Goal: Information Seeking & Learning: Compare options

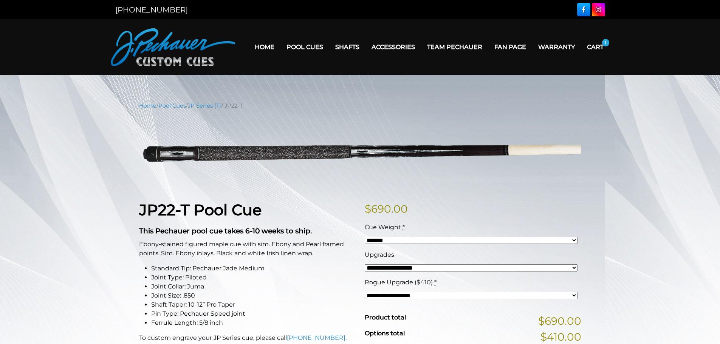
select select "*****"
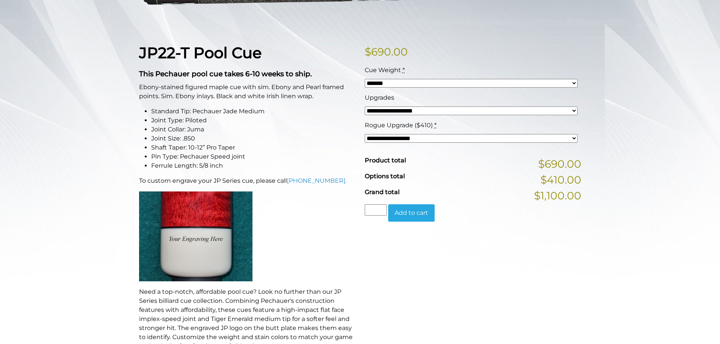
scroll to position [158, 0]
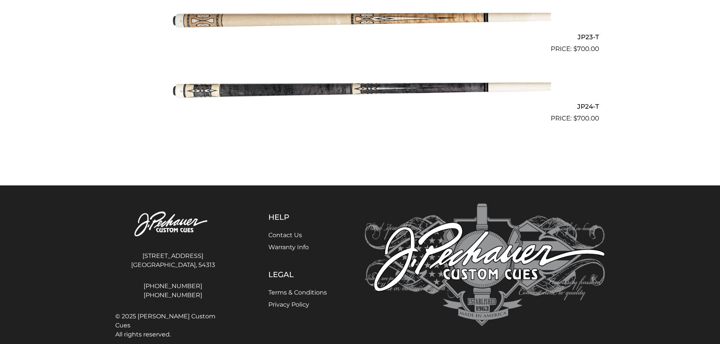
scroll to position [1790, 0]
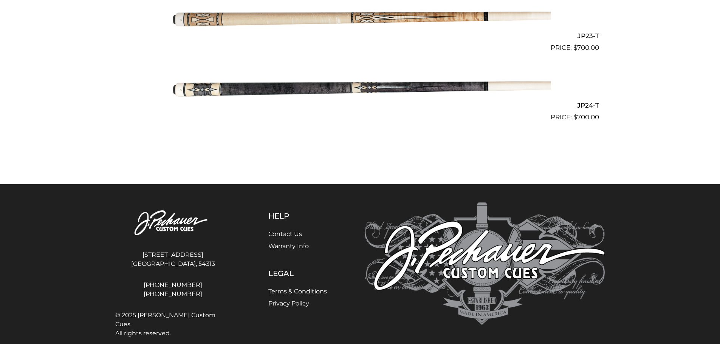
click at [269, 91] on img at bounding box center [359, 87] width 381 height 63
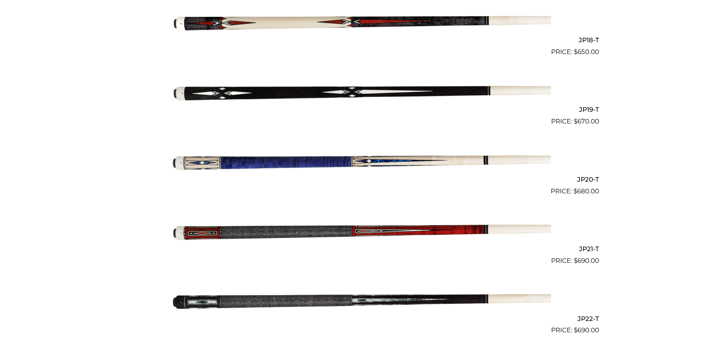
scroll to position [1436, 0]
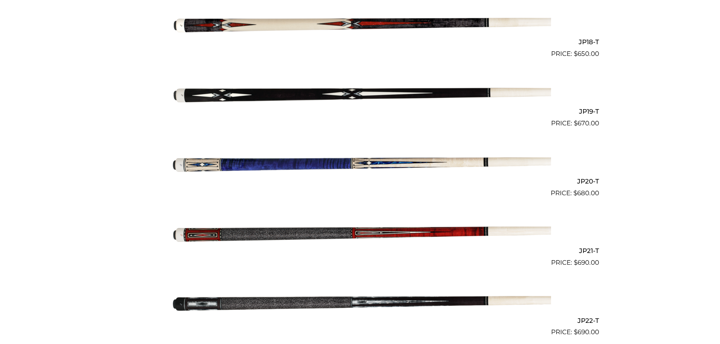
click at [323, 234] on img at bounding box center [359, 232] width 381 height 63
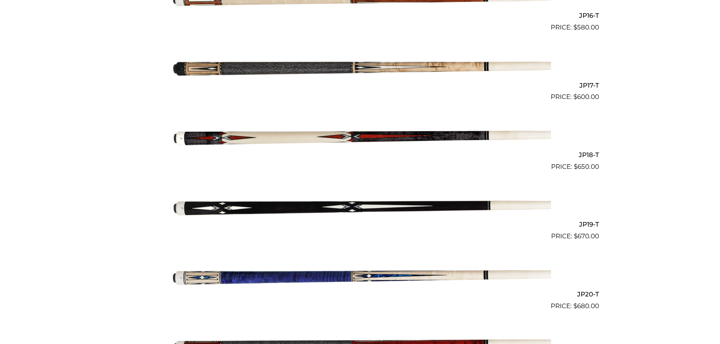
scroll to position [1322, 0]
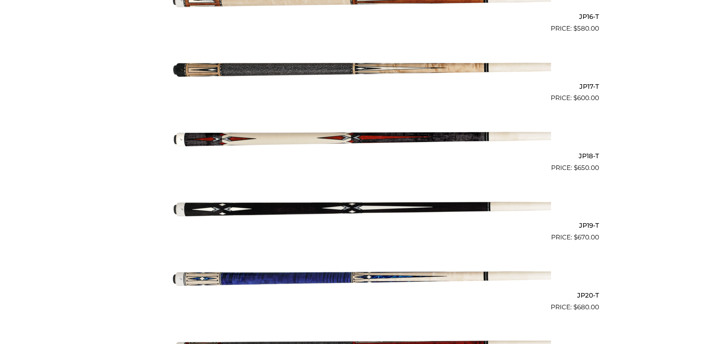
click at [293, 137] on img at bounding box center [359, 137] width 381 height 63
click at [208, 138] on img at bounding box center [359, 137] width 381 height 63
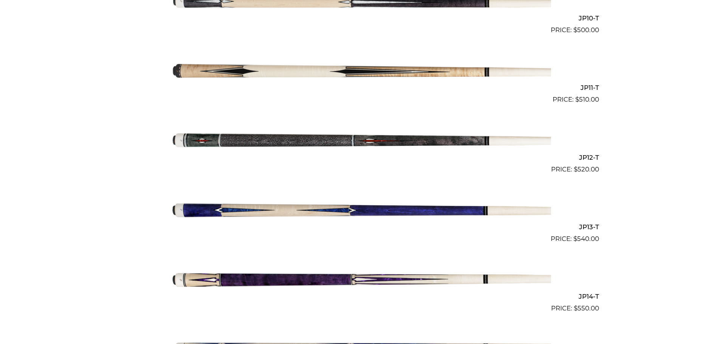
scroll to position [897, 0]
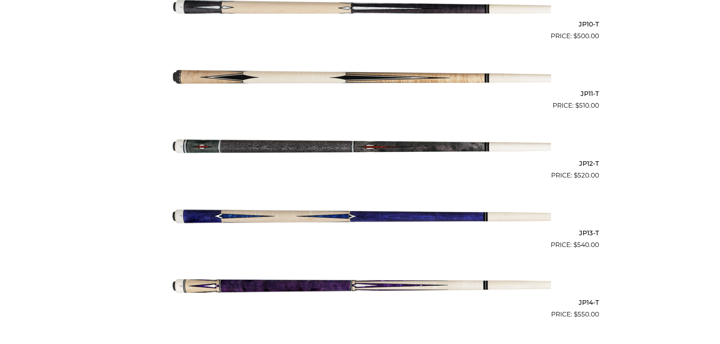
click at [245, 148] on img at bounding box center [359, 145] width 381 height 63
click at [260, 151] on img at bounding box center [359, 145] width 381 height 63
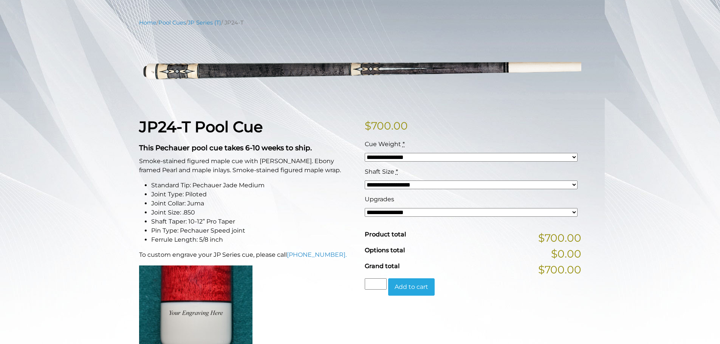
scroll to position [85, 0]
